Goal: Information Seeking & Learning: Learn about a topic

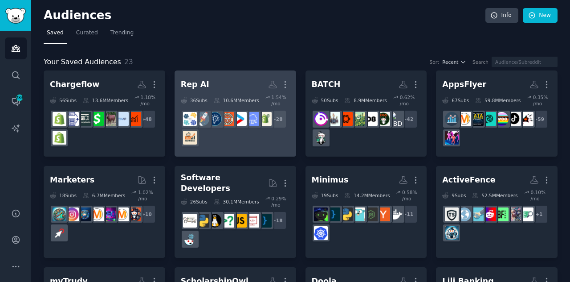
click at [278, 133] on div "+ 28" at bounding box center [235, 128] width 109 height 37
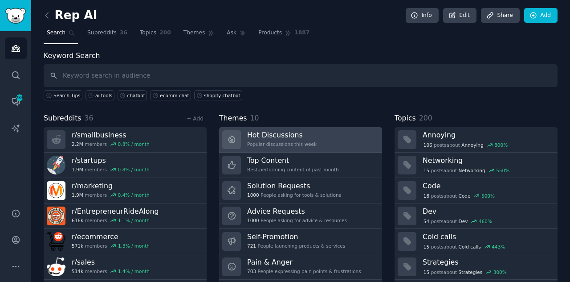
click at [258, 139] on div "Hot Discussions Popular discussions this week" at bounding box center [282, 139] width 70 height 19
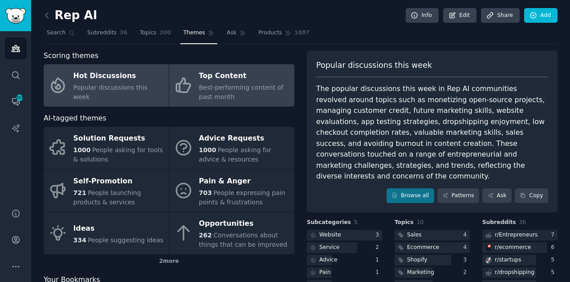
click at [234, 86] on span "Best-performing content of past month" at bounding box center [241, 92] width 85 height 16
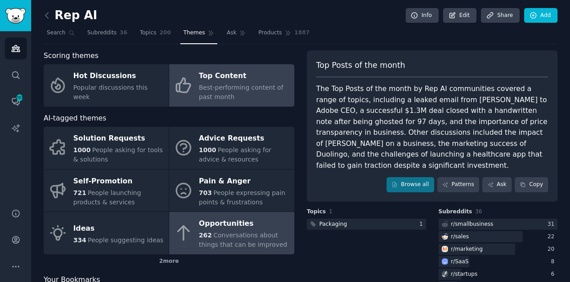
click at [208, 233] on span "262" at bounding box center [205, 234] width 13 height 7
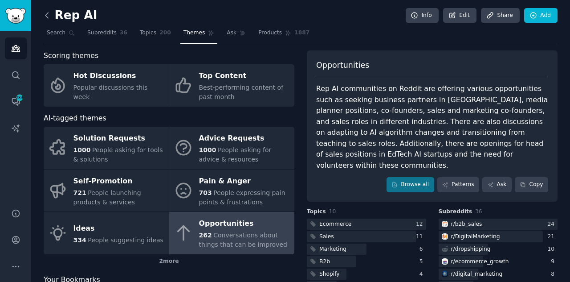
click at [47, 17] on icon at bounding box center [46, 14] width 3 height 5
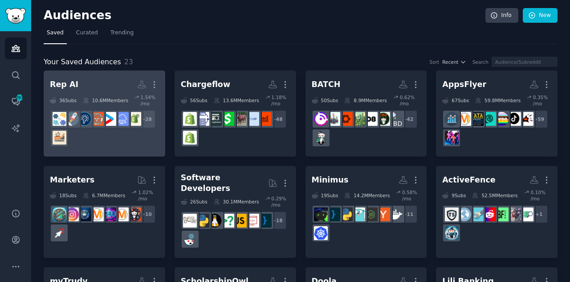
click at [118, 135] on div "+ 28" at bounding box center [104, 128] width 109 height 37
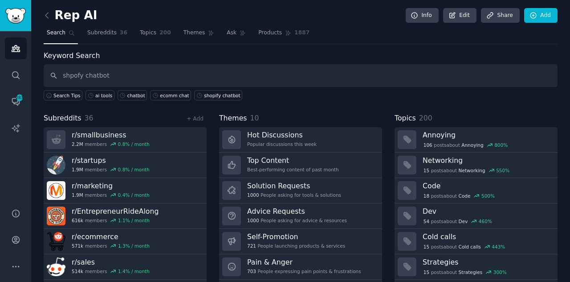
click at [69, 76] on input "shpofy chatbot" at bounding box center [301, 75] width 514 height 23
type input "shopify chatbot"
click at [547, 14] on link "Add" at bounding box center [541, 15] width 33 height 15
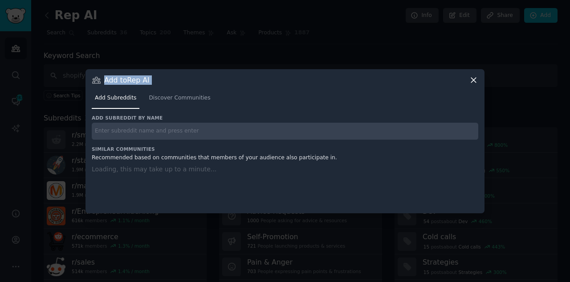
drag, startPoint x: 541, startPoint y: 36, endPoint x: 474, endPoint y: 80, distance: 79.8
click at [474, 80] on div "​ Add to Rep AI Add Subreddits Discover Communities Add subreddit by name Simil…" at bounding box center [285, 141] width 564 height 282
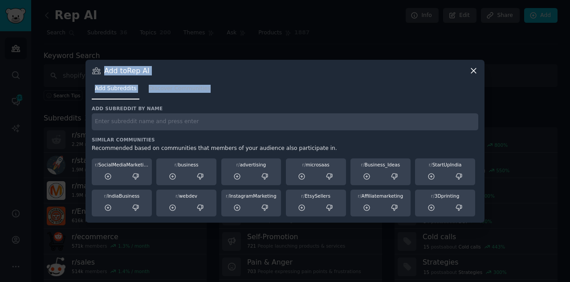
click at [474, 80] on div "Add Subreddits Discover Communities" at bounding box center [285, 90] width 387 height 30
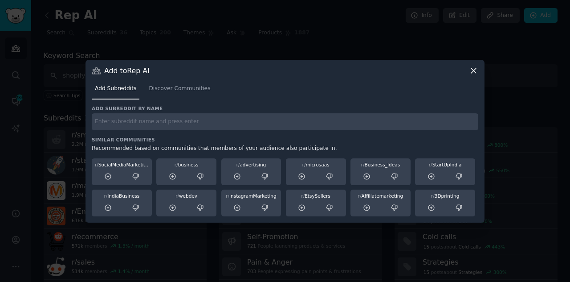
click at [471, 71] on icon at bounding box center [473, 70] width 9 height 9
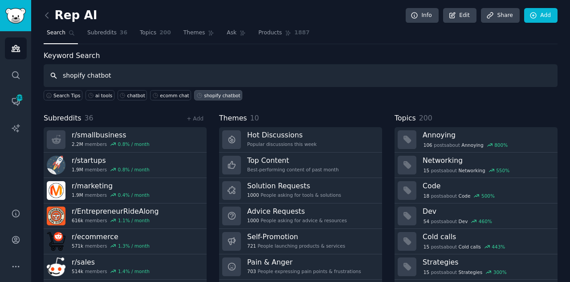
click at [134, 76] on input "shopify chatbot" at bounding box center [301, 75] width 514 height 23
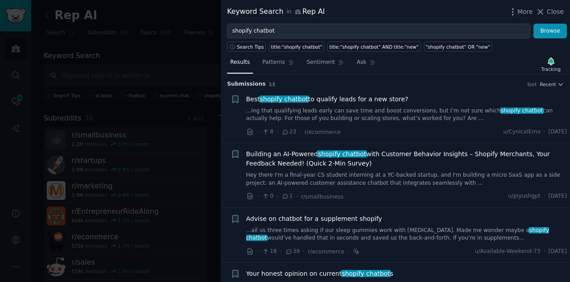
click at [330, 111] on link "...ing that qualifying leads early can save time and boost conversions, but I’m…" at bounding box center [406, 115] width 321 height 16
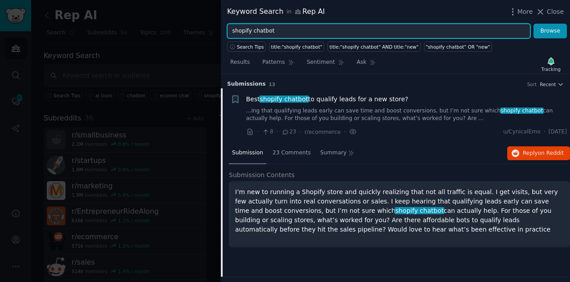
click at [242, 30] on input "shopify chatbot" at bounding box center [378, 31] width 303 height 15
type input "ai chatbot"
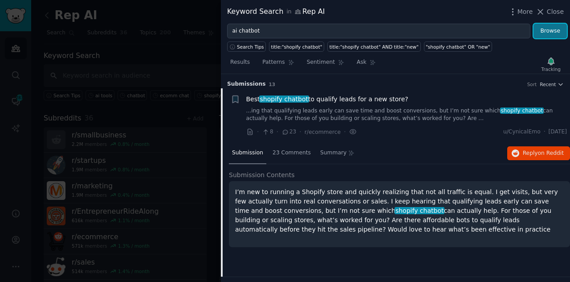
click at [561, 30] on button "Browse" at bounding box center [550, 31] width 33 height 15
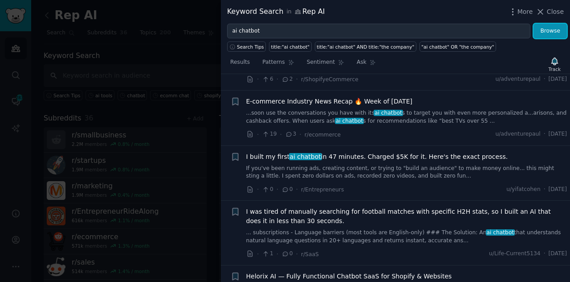
scroll to position [559, 0]
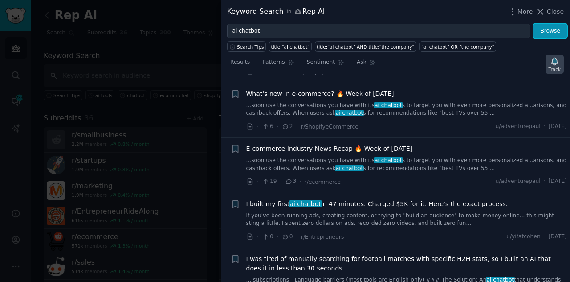
click at [553, 57] on icon "button" at bounding box center [554, 61] width 9 height 9
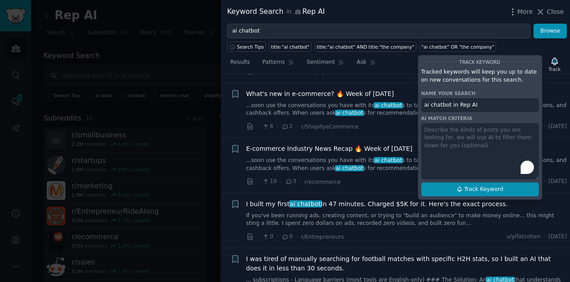
click at [487, 188] on span "Track Keyword" at bounding box center [483, 189] width 39 height 8
type input "ai chatbot in Rep AI"
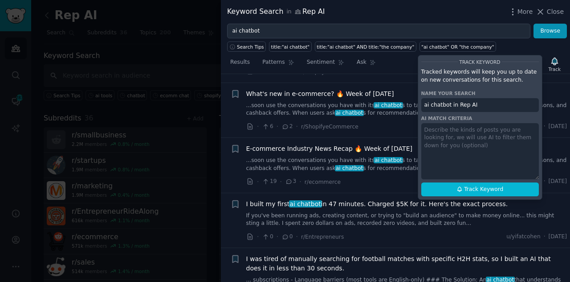
click at [391, 63] on div "Results Patterns Sentiment Ask Track Track Keyword Tracked keywords will keep y…" at bounding box center [395, 64] width 349 height 19
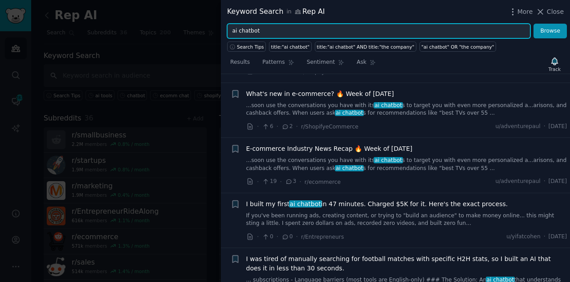
click at [295, 33] on input "ai chatbot" at bounding box center [378, 31] width 303 height 15
click at [247, 30] on input "ai chatbot" at bounding box center [378, 31] width 303 height 15
type input "ai tools"
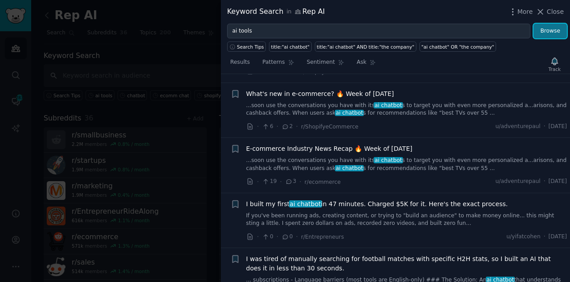
click at [551, 27] on button "Browse" at bounding box center [550, 31] width 33 height 15
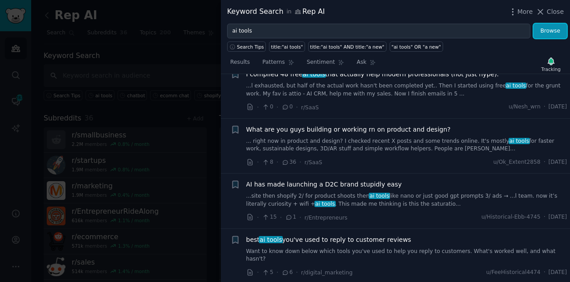
scroll to position [1116, 0]
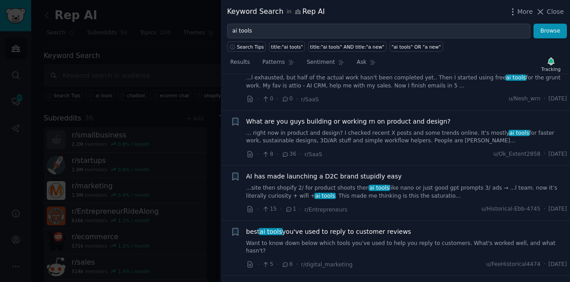
click at [402, 227] on div "best ai tools you've used to reply to customer reviews Want to know down below …" at bounding box center [406, 241] width 321 height 28
click at [362, 227] on span "best ai tools you've used to reply to customer reviews" at bounding box center [328, 231] width 165 height 9
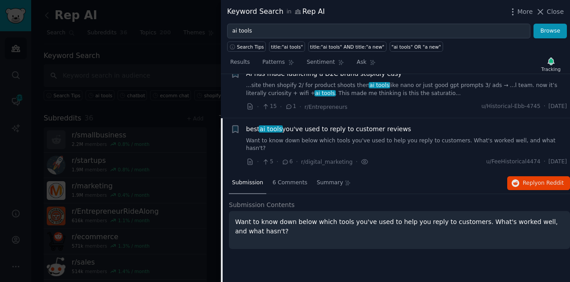
scroll to position [1223, 0]
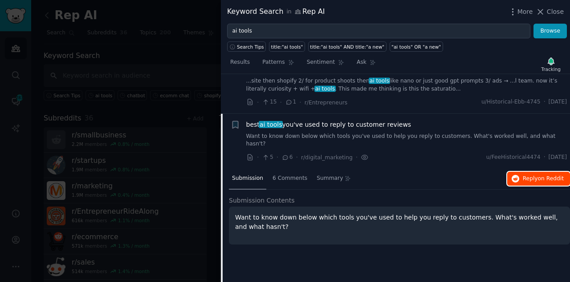
click at [530, 175] on span "Reply on Reddit" at bounding box center [543, 179] width 41 height 8
